Goal: Information Seeking & Learning: Learn about a topic

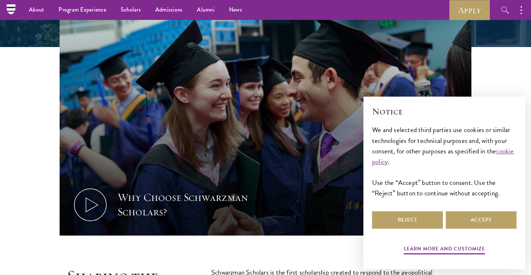
scroll to position [35, 0]
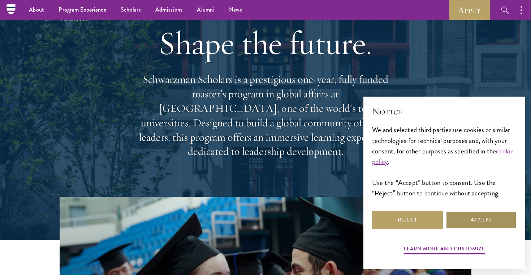
click at [457, 217] on button "Accept" at bounding box center [481, 219] width 71 height 17
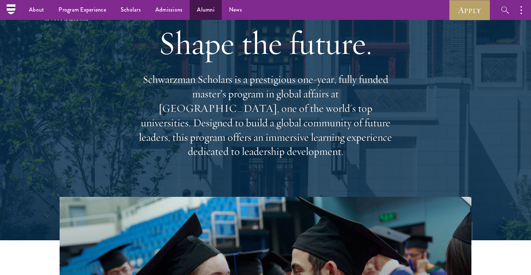
click at [204, 12] on link "Alumni" at bounding box center [206, 10] width 32 height 20
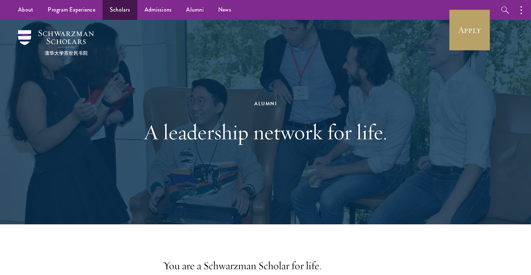
click at [124, 9] on link "Scholars" at bounding box center [120, 10] width 35 height 20
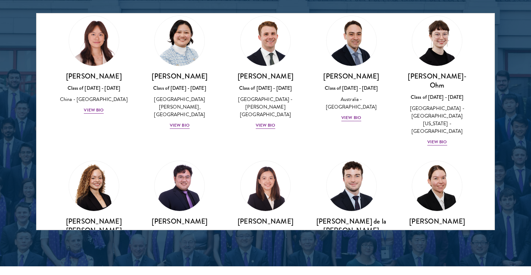
scroll to position [709, 0]
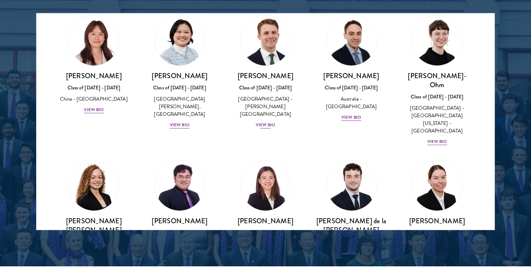
click at [268, 121] on div "View Bio" at bounding box center [266, 124] width 20 height 7
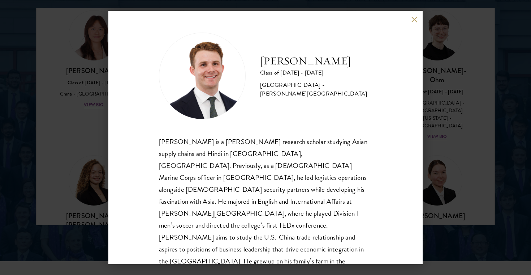
click at [415, 18] on button at bounding box center [414, 19] width 6 height 6
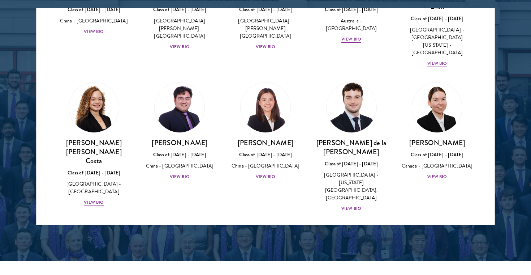
scroll to position [783, 0]
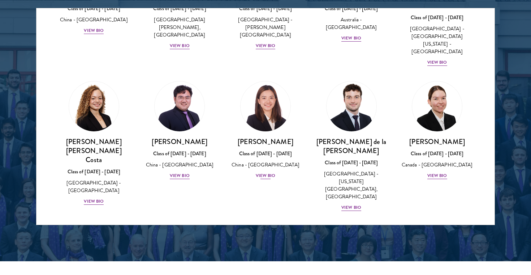
click at [268, 172] on div "View Bio" at bounding box center [266, 175] width 20 height 7
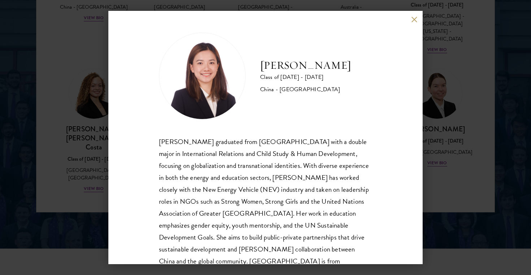
click at [411, 24] on div "[PERSON_NAME] Class of [DATE] - [DATE] [GEOGRAPHIC_DATA] - [GEOGRAPHIC_DATA] [P…" at bounding box center [265, 137] width 314 height 253
click at [411, 19] on div "[PERSON_NAME] Class of [DATE] - [DATE] [GEOGRAPHIC_DATA] - [GEOGRAPHIC_DATA] [P…" at bounding box center [265, 137] width 314 height 253
click at [413, 19] on button at bounding box center [414, 19] width 6 height 6
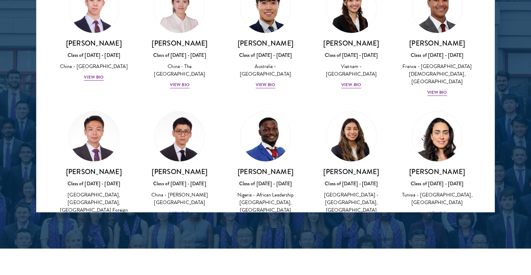
scroll to position [2112, 0]
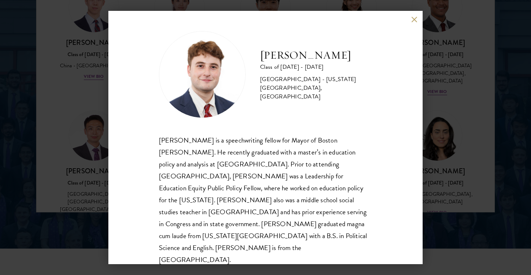
scroll to position [1, 0]
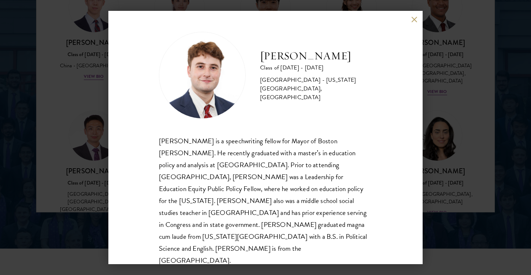
click at [416, 18] on button at bounding box center [414, 19] width 6 height 6
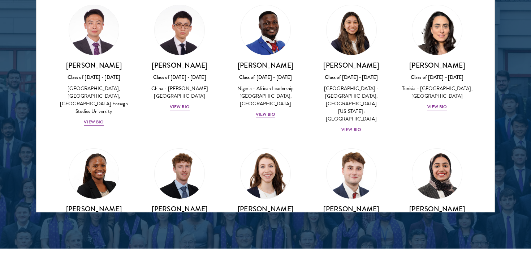
scroll to position [2223, 0]
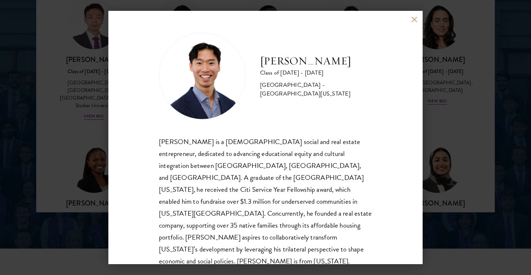
click at [415, 18] on button at bounding box center [414, 19] width 6 height 6
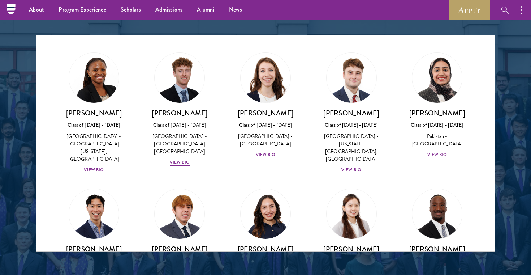
scroll to position [922, 0]
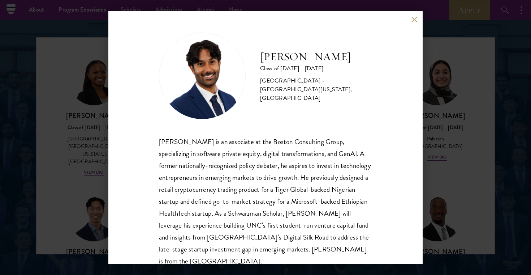
click at [411, 21] on button at bounding box center [414, 19] width 6 height 6
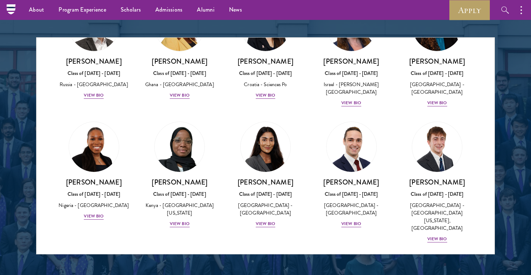
scroll to position [2825, 0]
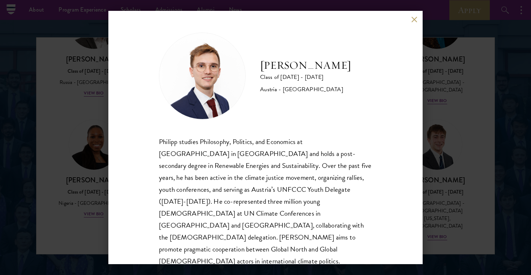
click at [412, 17] on button at bounding box center [414, 19] width 6 height 6
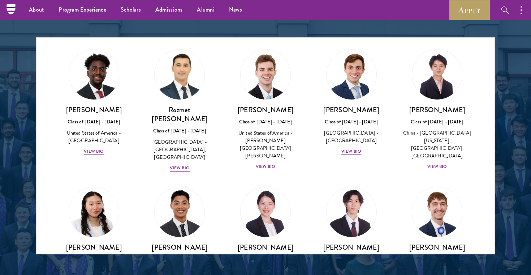
scroll to position [3317, 0]
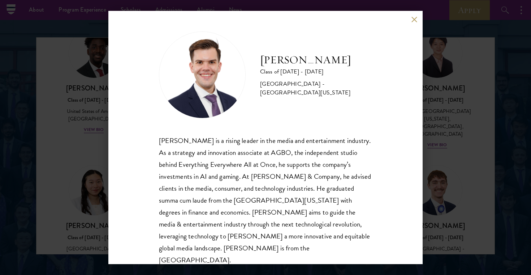
scroll to position [1, 0]
click at [414, 18] on button at bounding box center [414, 19] width 6 height 6
